Goal: Obtain resource: Download file/media

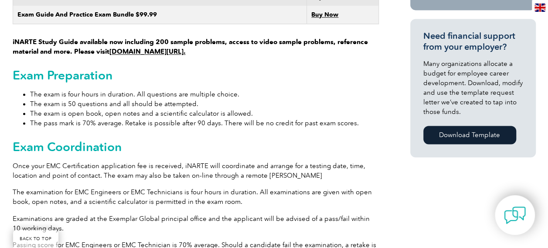
scroll to position [654, 0]
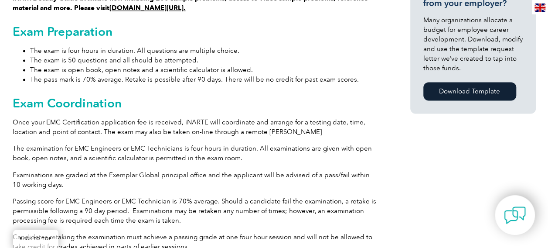
click at [31, 55] on li "The exam is 50 questions and all should be attempted." at bounding box center [204, 60] width 349 height 10
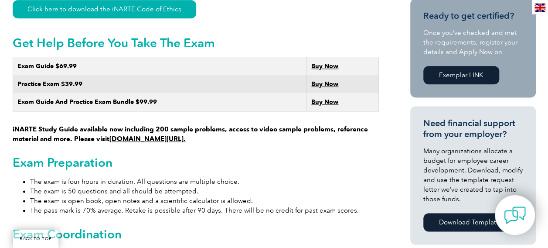
scroll to position [523, 0]
click at [543, 5] on img at bounding box center [540, 7] width 11 height 8
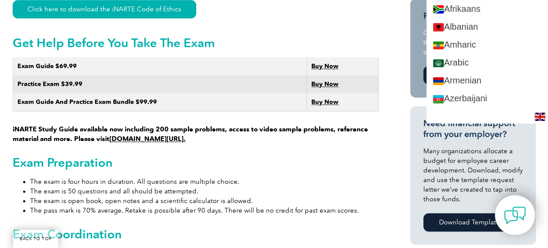
click at [365, 157] on h2 "Exam Preparation" at bounding box center [196, 162] width 366 height 14
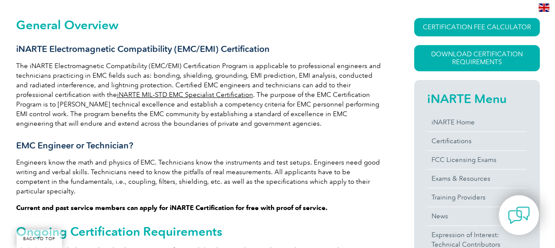
scroll to position [218, 0]
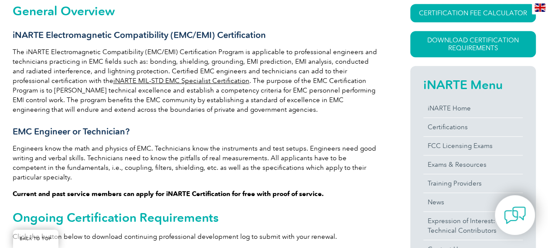
click at [421, 20] on link "CERTIFICATION FEE CALCULATOR" at bounding box center [473, 13] width 126 height 18
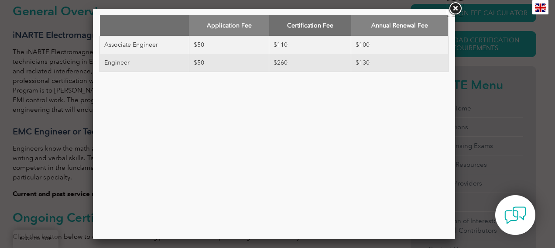
click at [456, 9] on link at bounding box center [455, 9] width 16 height 16
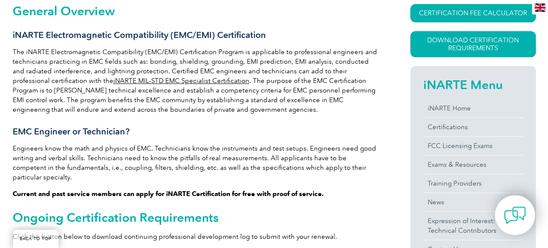
click at [462, 48] on link "Download Certification Requirements" at bounding box center [473, 44] width 126 height 26
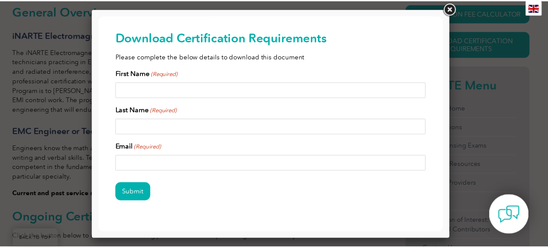
scroll to position [0, 0]
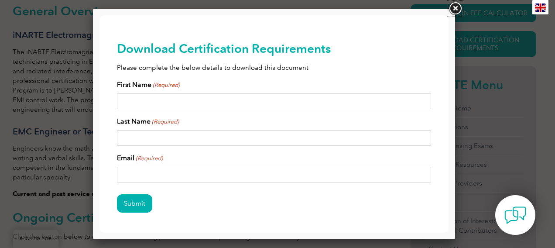
click at [452, 10] on link at bounding box center [455, 9] width 16 height 16
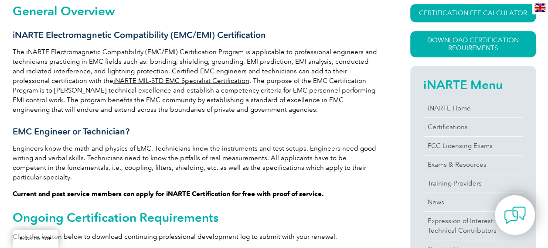
click at [275, 128] on h3 "EMC Engineer or Technician?" at bounding box center [196, 131] width 366 height 11
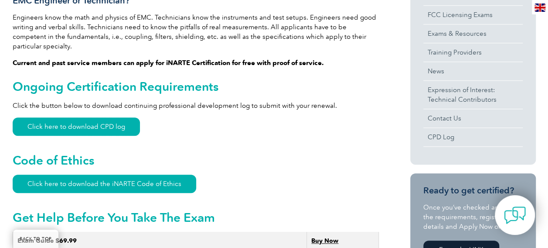
scroll to position [393, 0]
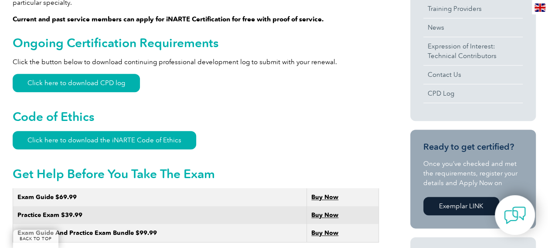
click at [124, 74] on link "Click here to download CPD log" at bounding box center [76, 83] width 127 height 18
